Goal: Use online tool/utility: Utilize a website feature to perform a specific function

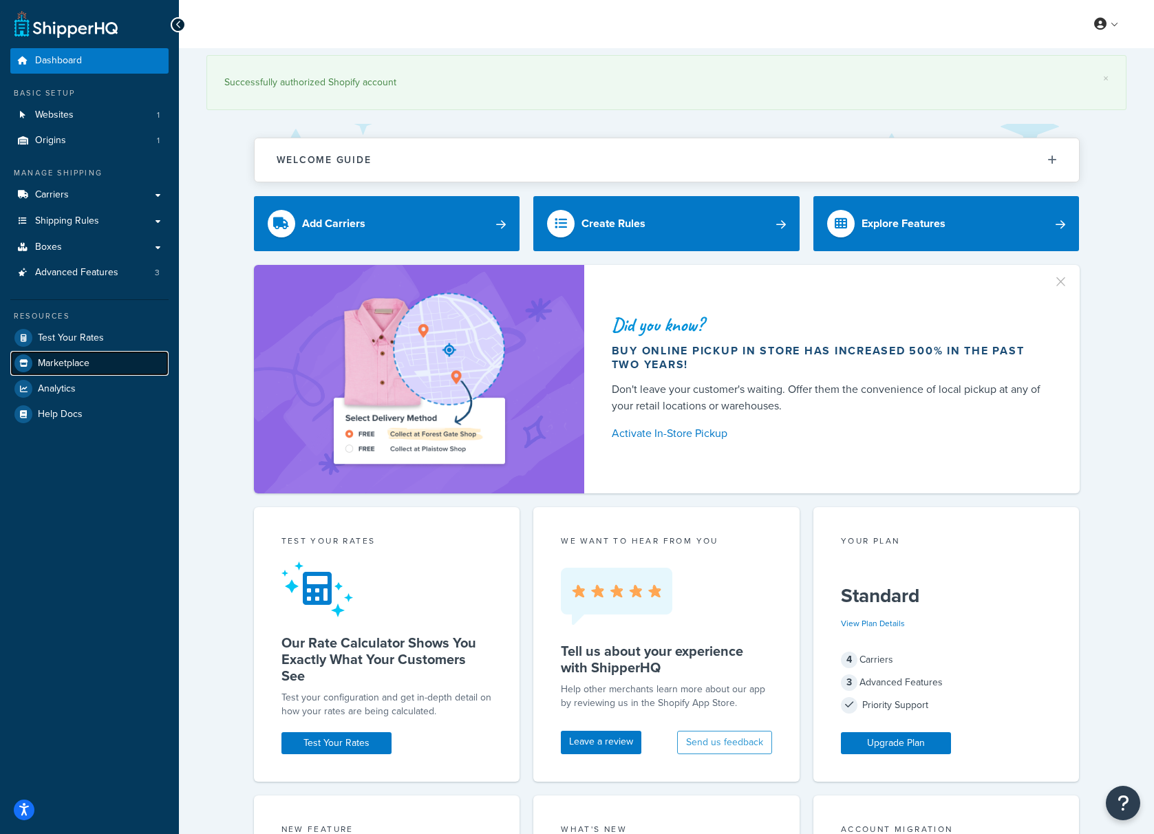
click at [65, 367] on span "Marketplace" at bounding box center [64, 364] width 52 height 12
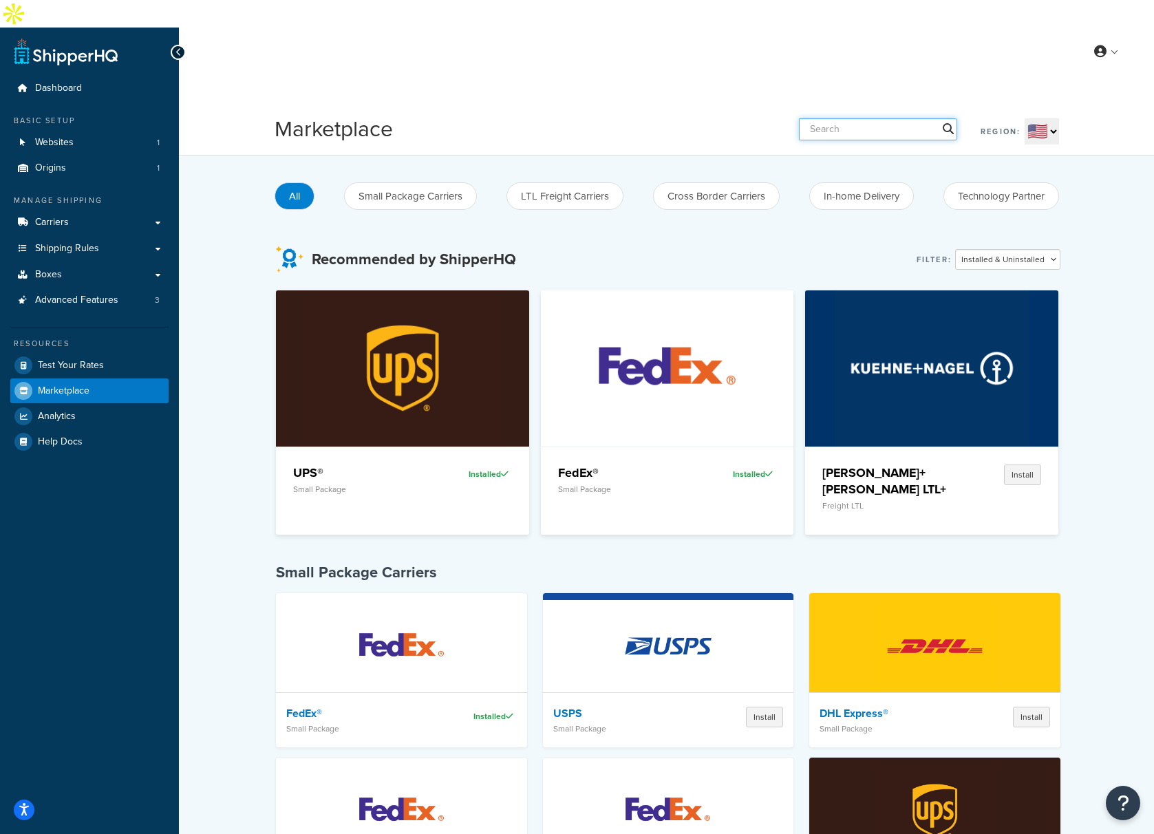
click at [865, 118] on input "text" at bounding box center [878, 129] width 158 height 22
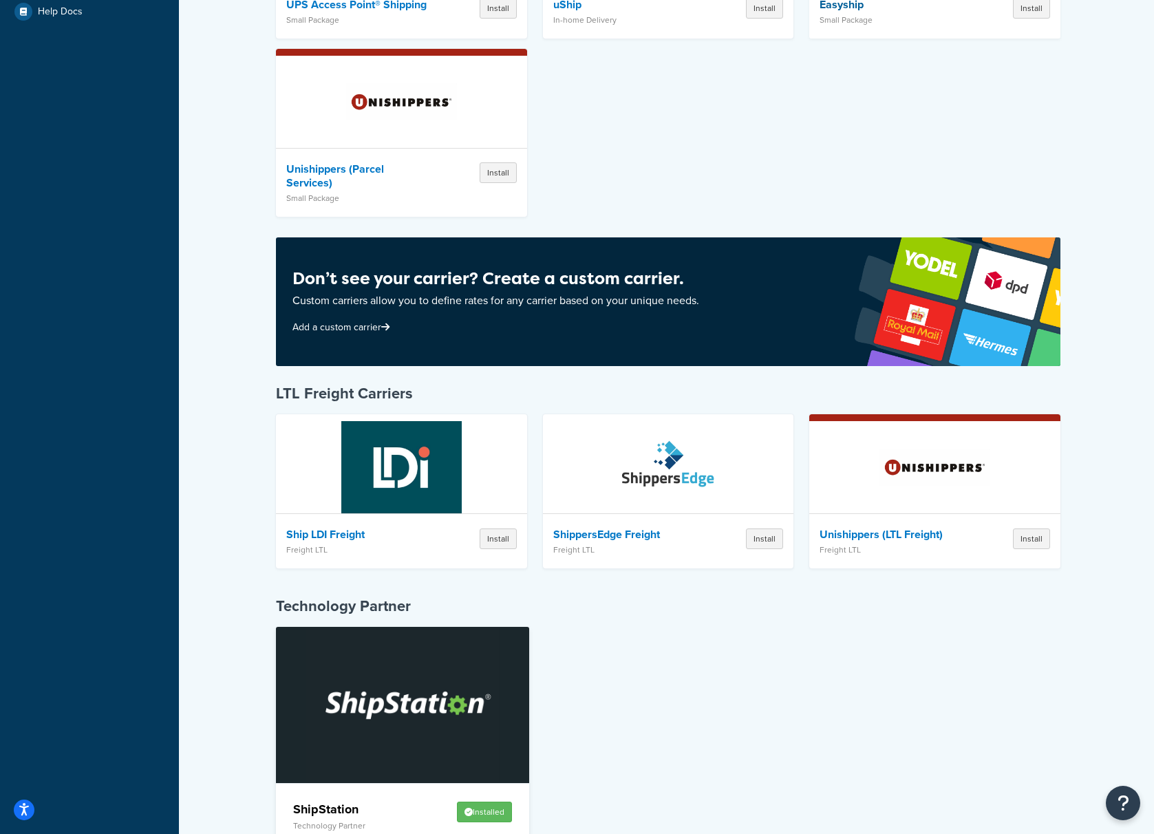
scroll to position [468, 0]
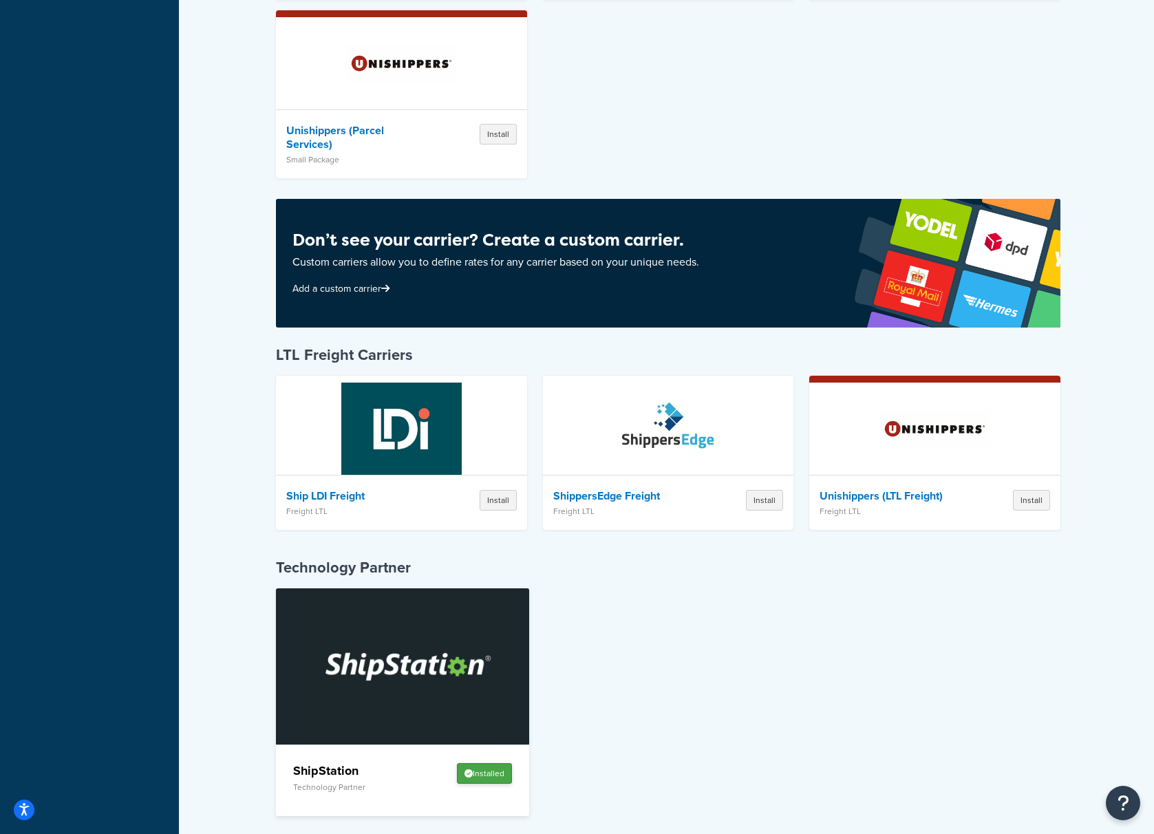
type input "ship"
click at [490, 763] on button "Installed" at bounding box center [484, 773] width 55 height 21
drag, startPoint x: 392, startPoint y: 639, endPoint x: 413, endPoint y: 647, distance: 22.6
click at [392, 639] on img at bounding box center [402, 666] width 195 height 155
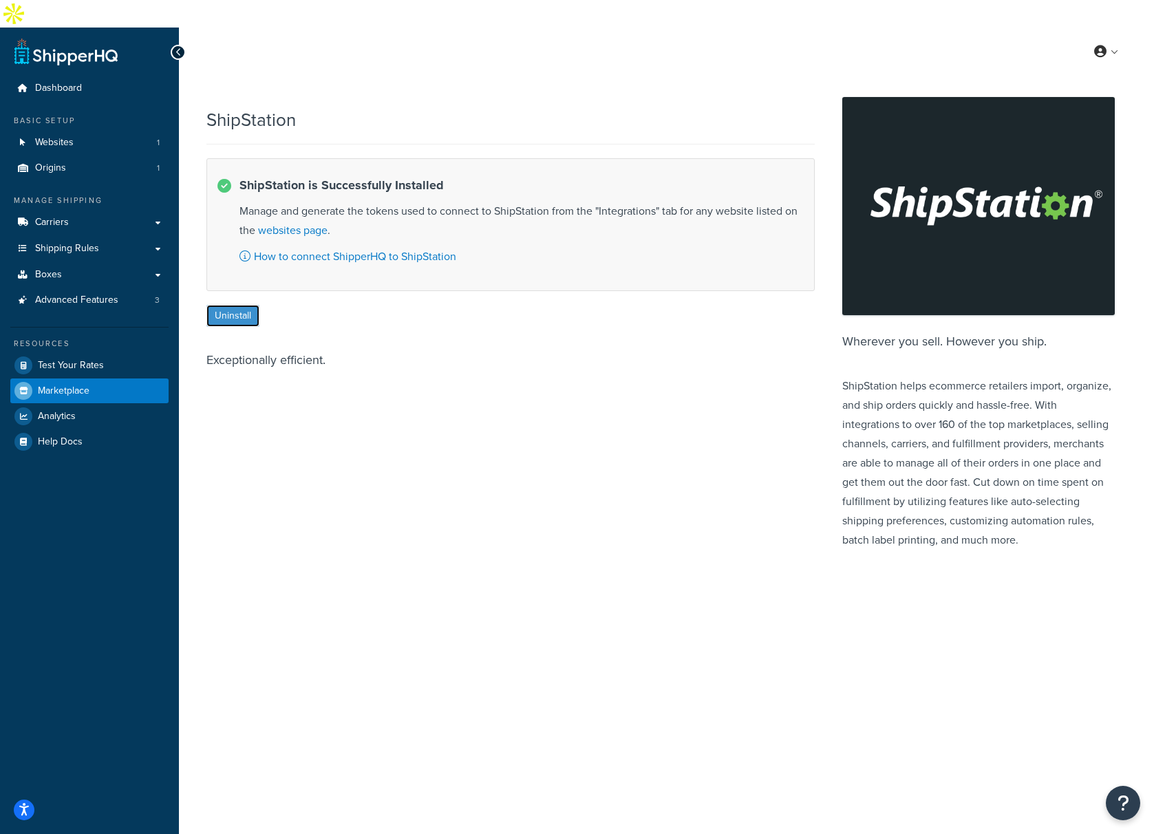
drag, startPoint x: 224, startPoint y: 288, endPoint x: 499, endPoint y: 336, distance: 279.3
click at [224, 305] on button "Uninstall" at bounding box center [232, 316] width 53 height 22
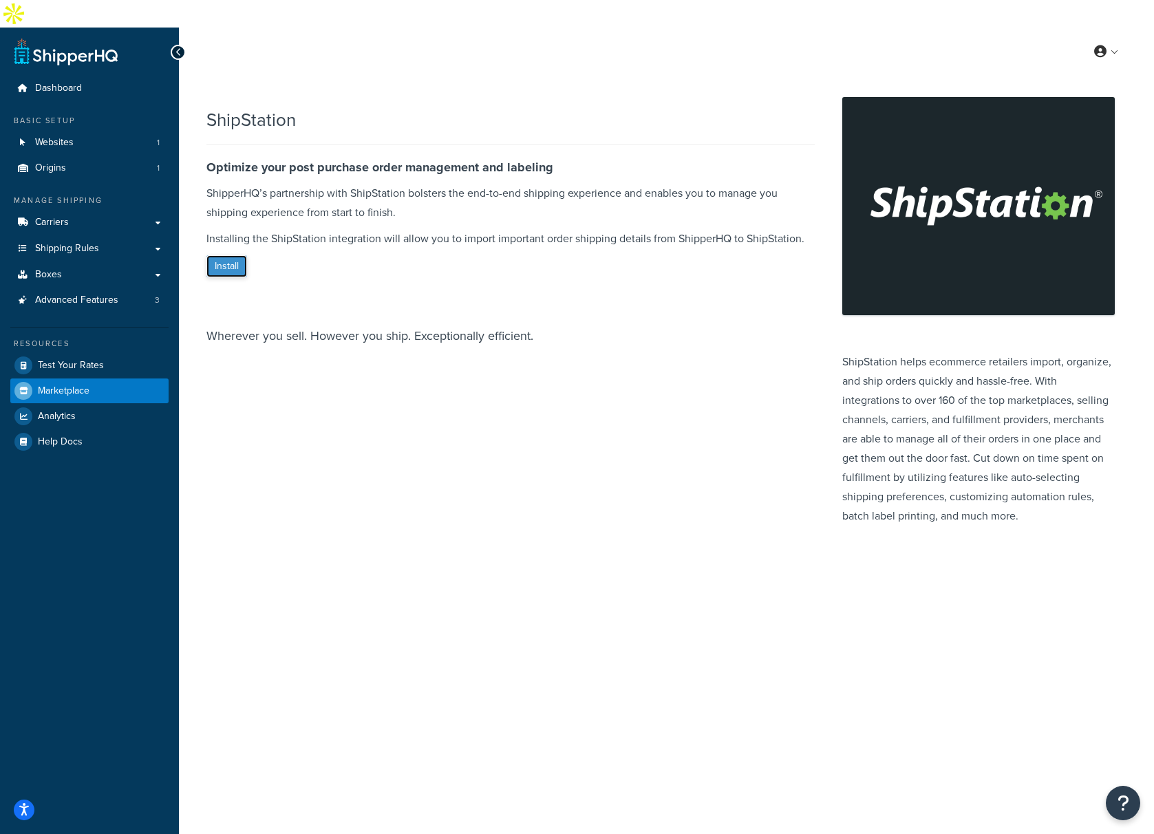
click at [229, 255] on button "Install" at bounding box center [226, 266] width 41 height 22
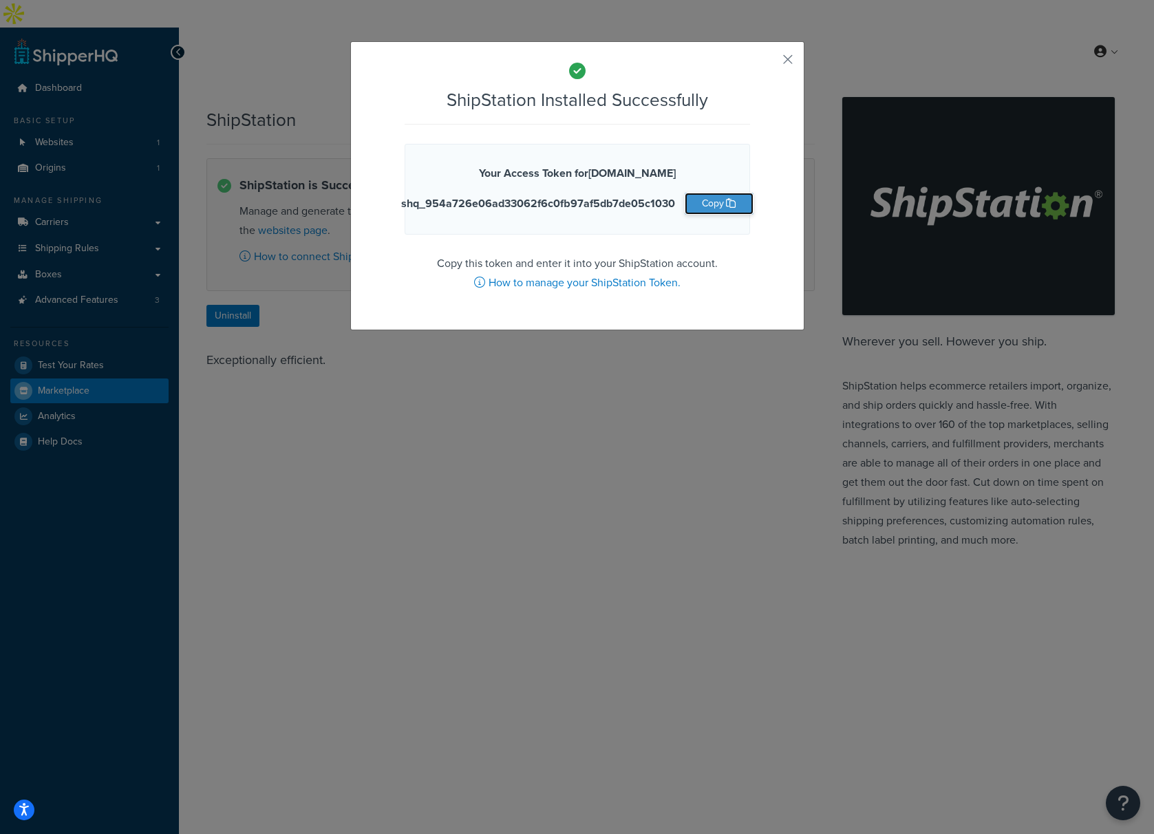
click at [713, 206] on button "Copy" at bounding box center [718, 204] width 69 height 22
drag, startPoint x: 786, startPoint y: 63, endPoint x: 858, endPoint y: 121, distance: 93.0
click at [769, 63] on button "button" at bounding box center [767, 64] width 3 height 3
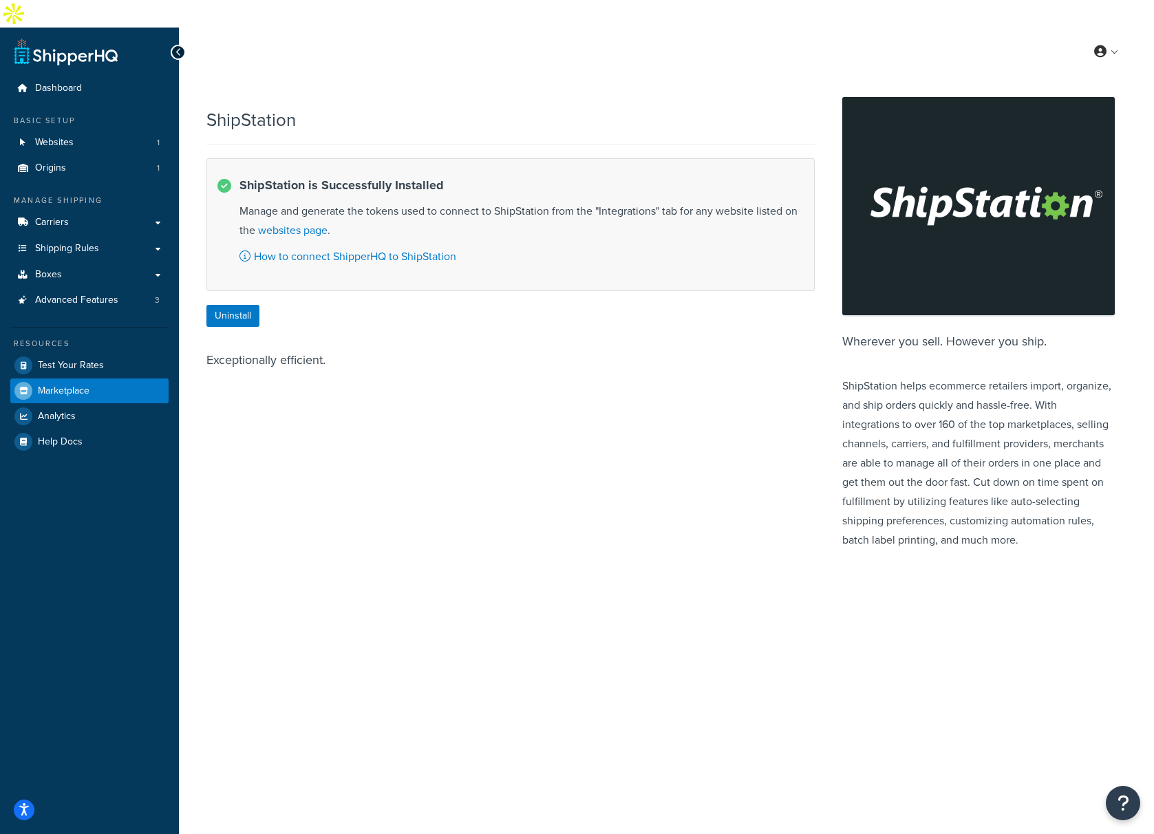
click at [184, 45] on div at bounding box center [178, 52] width 15 height 15
click at [59, 83] on span "Dashboard" at bounding box center [58, 89] width 47 height 12
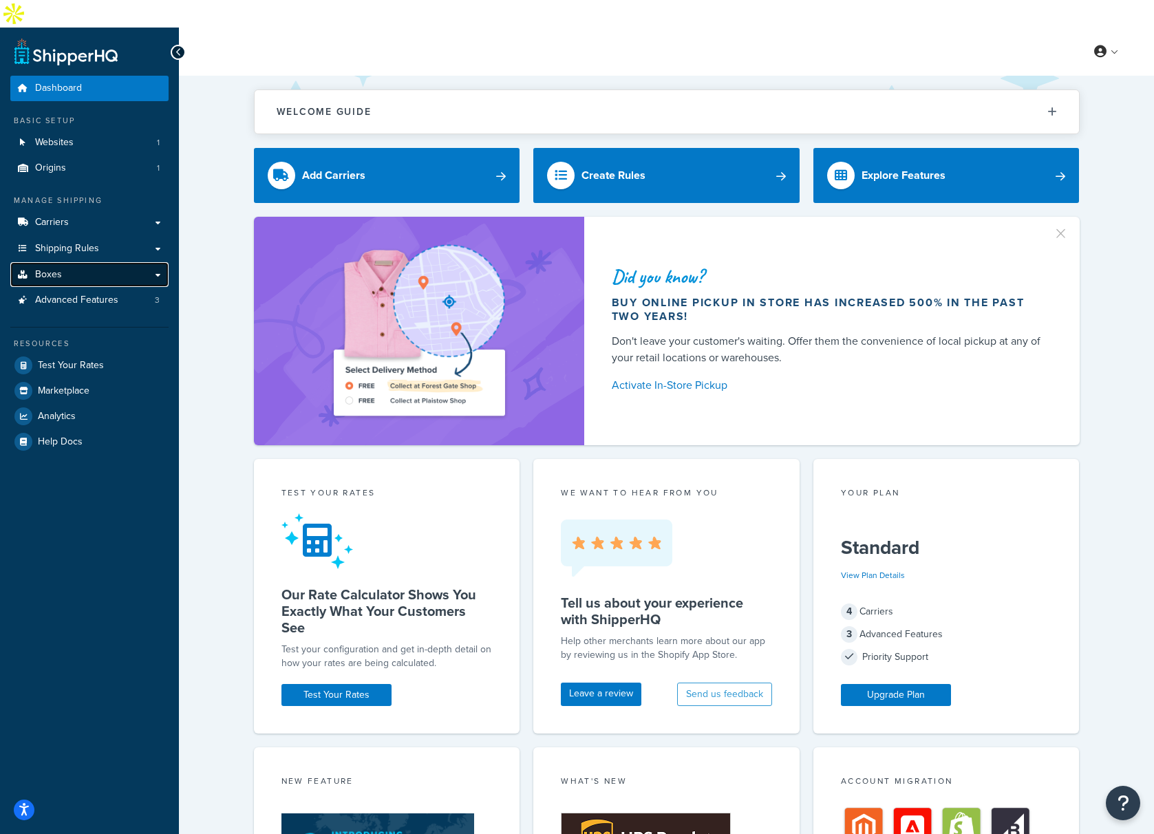
click at [67, 262] on link "Boxes" at bounding box center [89, 274] width 158 height 25
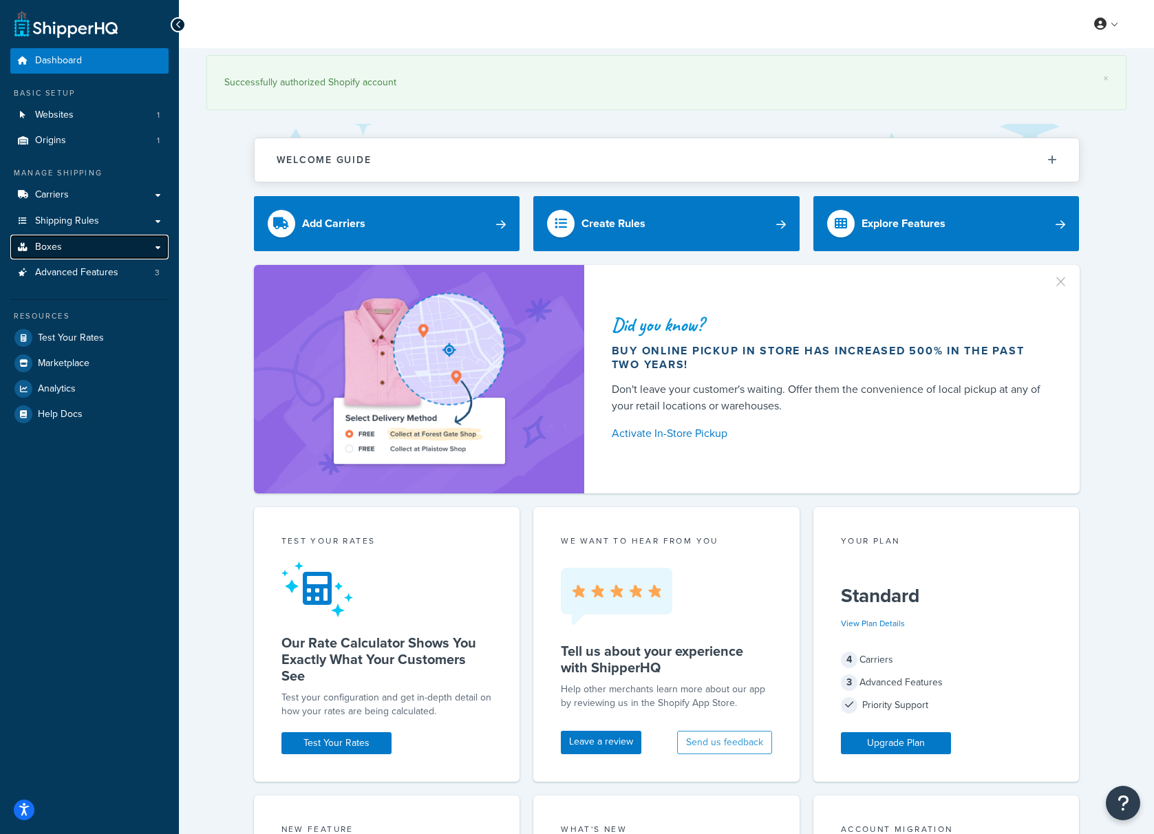
click at [53, 248] on span "Boxes" at bounding box center [48, 247] width 27 height 12
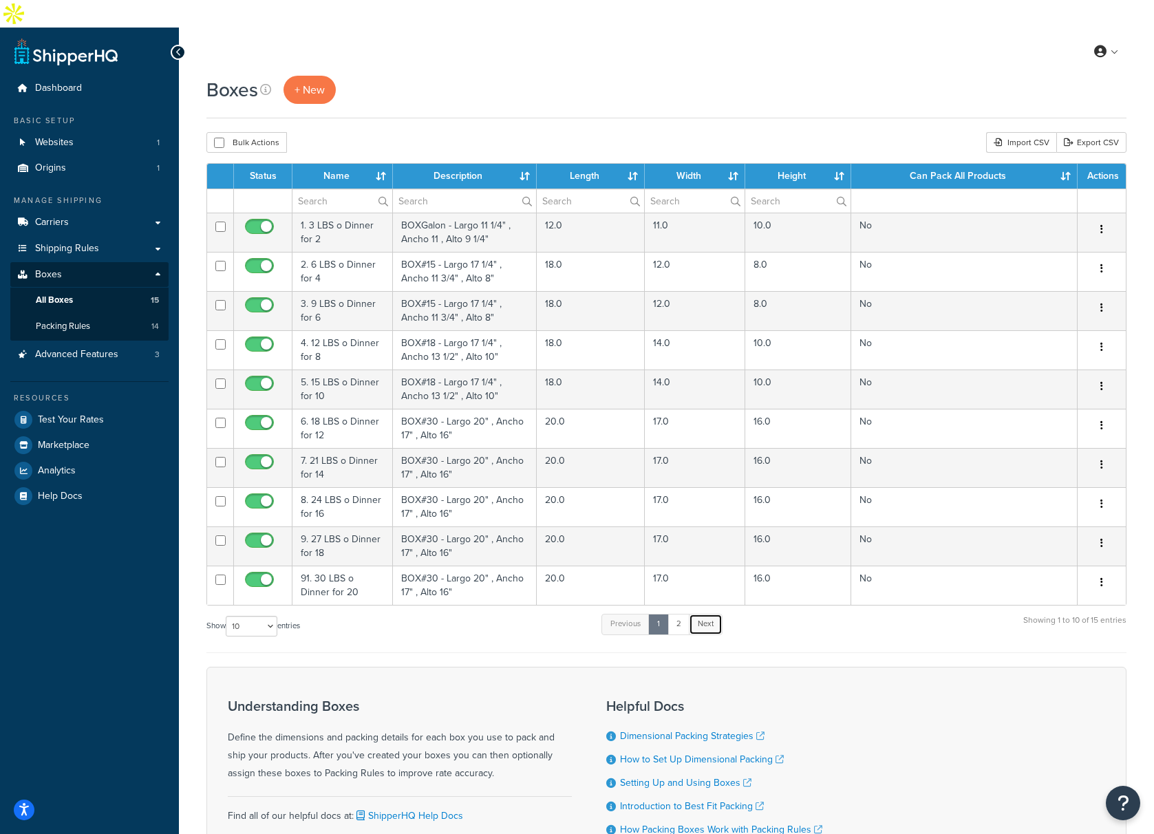
click at [707, 614] on link "Next" at bounding box center [706, 624] width 34 height 21
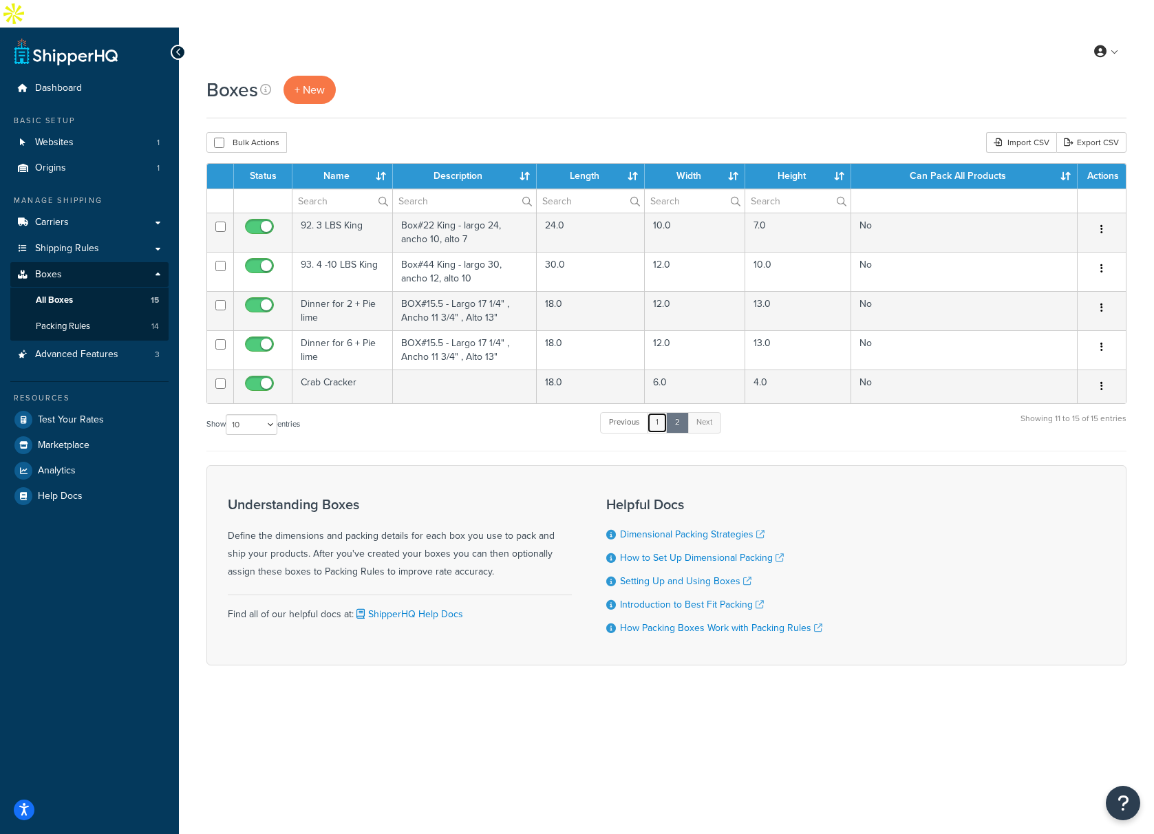
click at [663, 412] on link "1" at bounding box center [657, 422] width 21 height 21
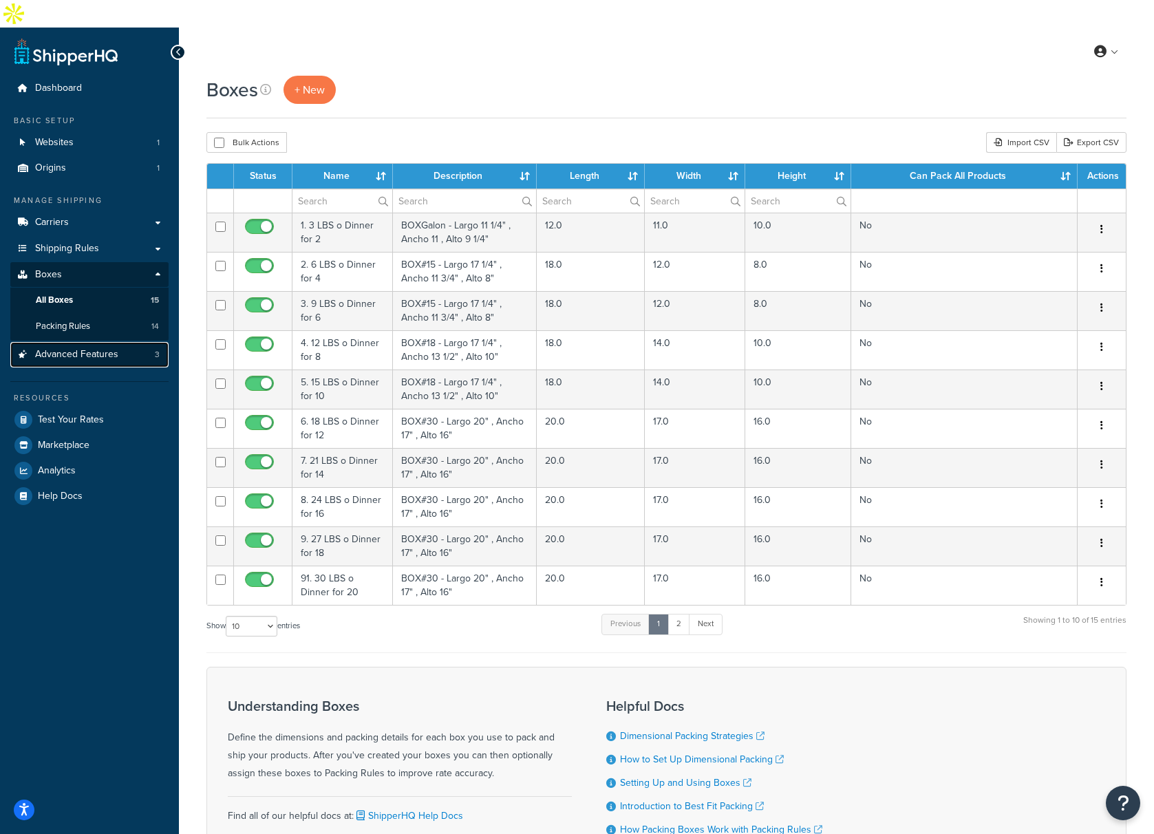
click at [87, 349] on span "Advanced Features" at bounding box center [76, 355] width 83 height 12
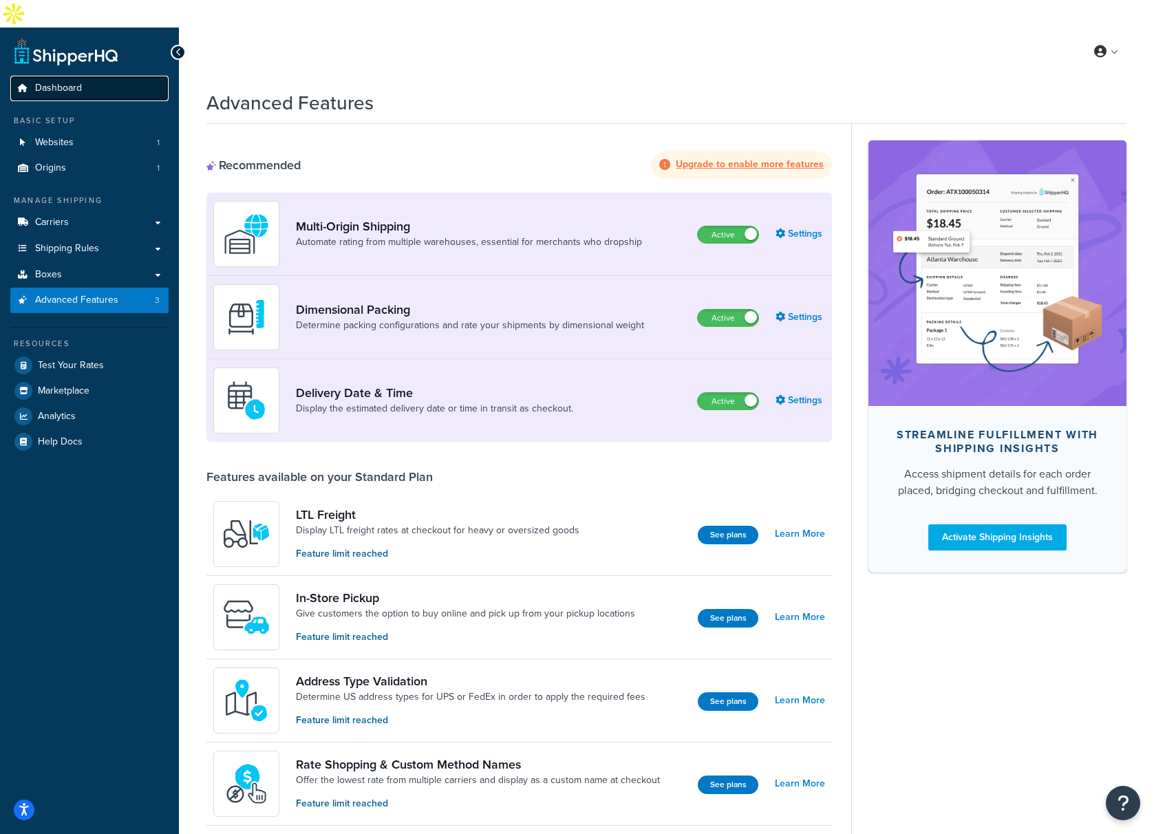
click at [76, 83] on span "Dashboard" at bounding box center [58, 89] width 47 height 12
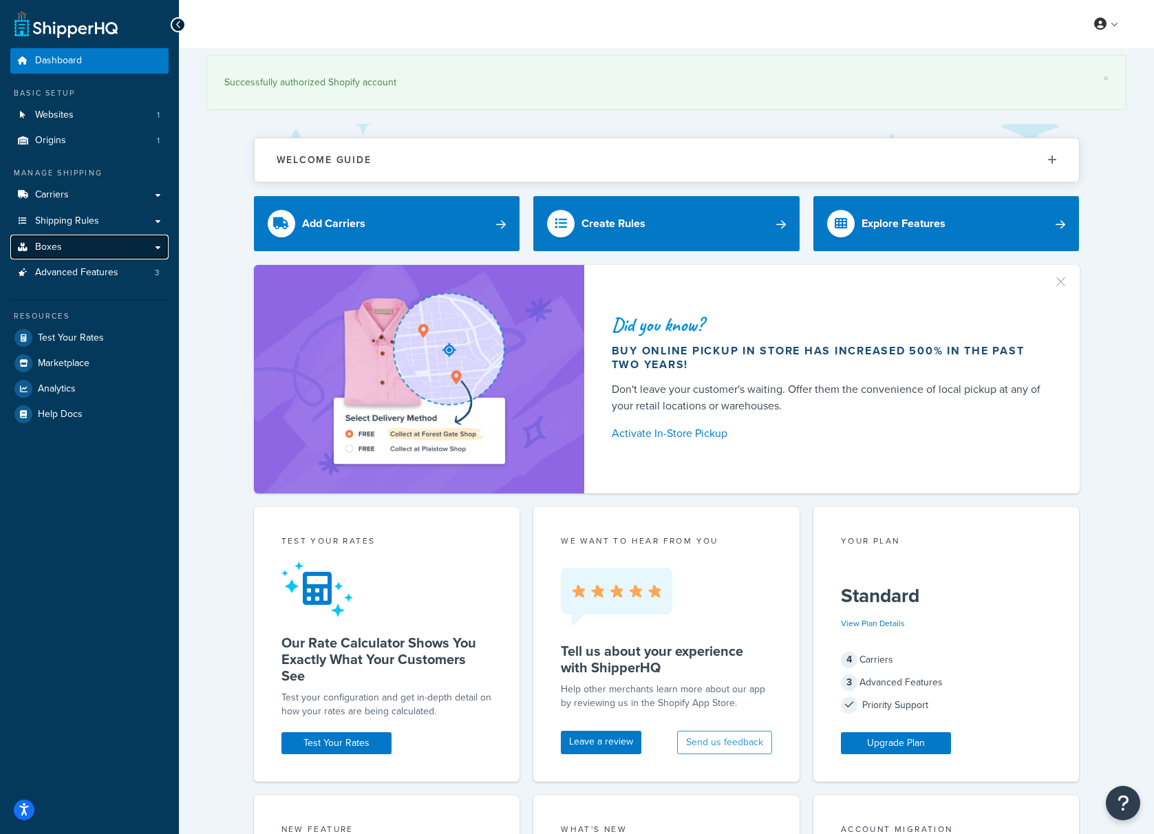
click at [83, 258] on link "Boxes" at bounding box center [89, 247] width 158 height 25
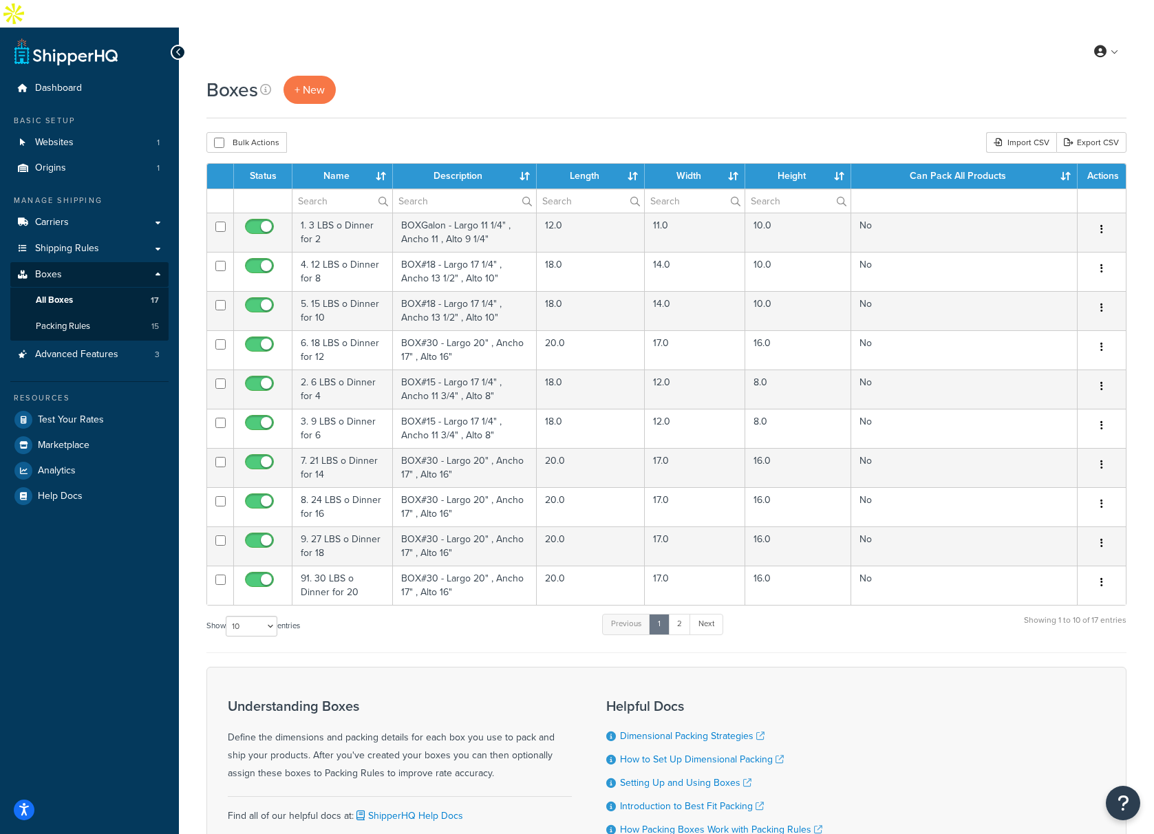
scroll to position [91, 0]
